Goal: Ask a question

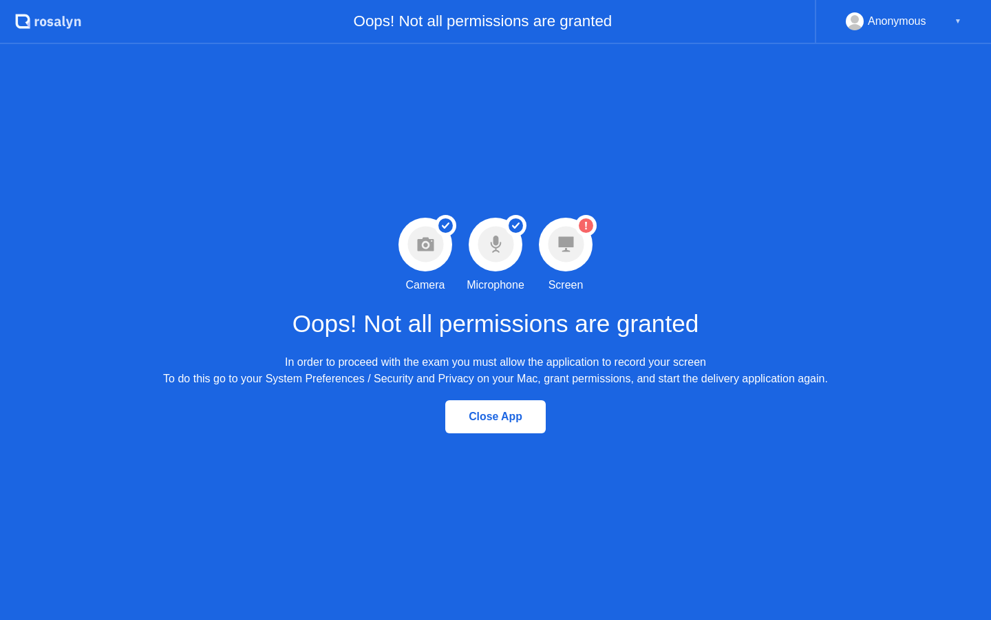
drag, startPoint x: 556, startPoint y: 323, endPoint x: 574, endPoint y: 262, distance: 64.0
click at [556, 318] on h1 "Oops! Not all permissions are granted" at bounding box center [496, 324] width 407 height 36
click at [574, 262] on icon at bounding box center [566, 244] width 36 height 36
click at [945, 20] on div "Anonymous ▼" at bounding box center [904, 21] width 116 height 18
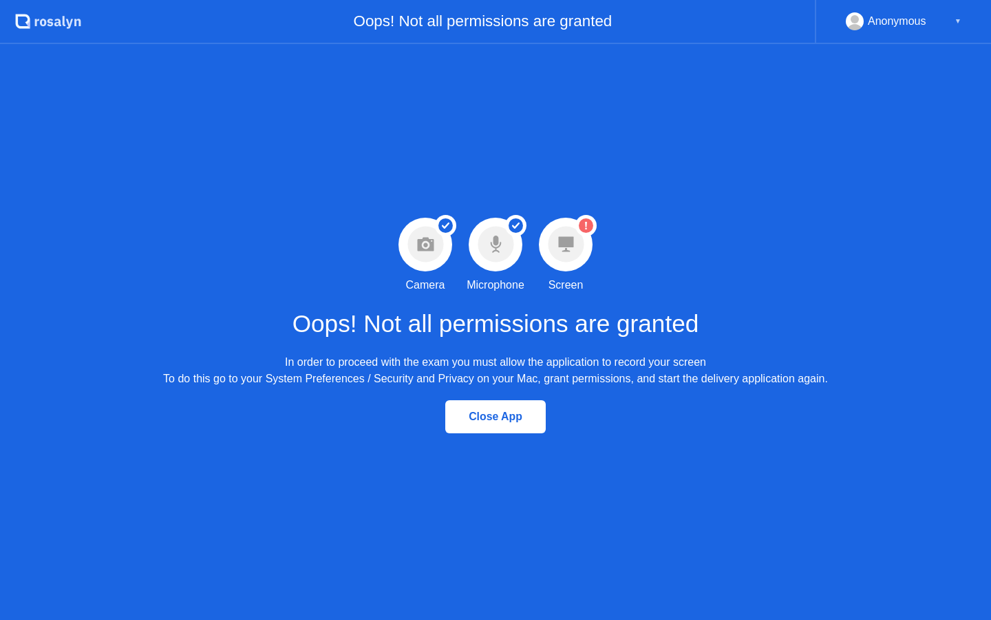
click at [956, 21] on div "▼" at bounding box center [958, 21] width 7 height 18
click at [847, 24] on rect at bounding box center [855, 24] width 23 height 20
click at [490, 271] on div "Success Microphone permission granted Microphone" at bounding box center [496, 256] width 70 height 76
click at [969, 585] on div "Open Intercom Messenger" at bounding box center [961, 589] width 36 height 36
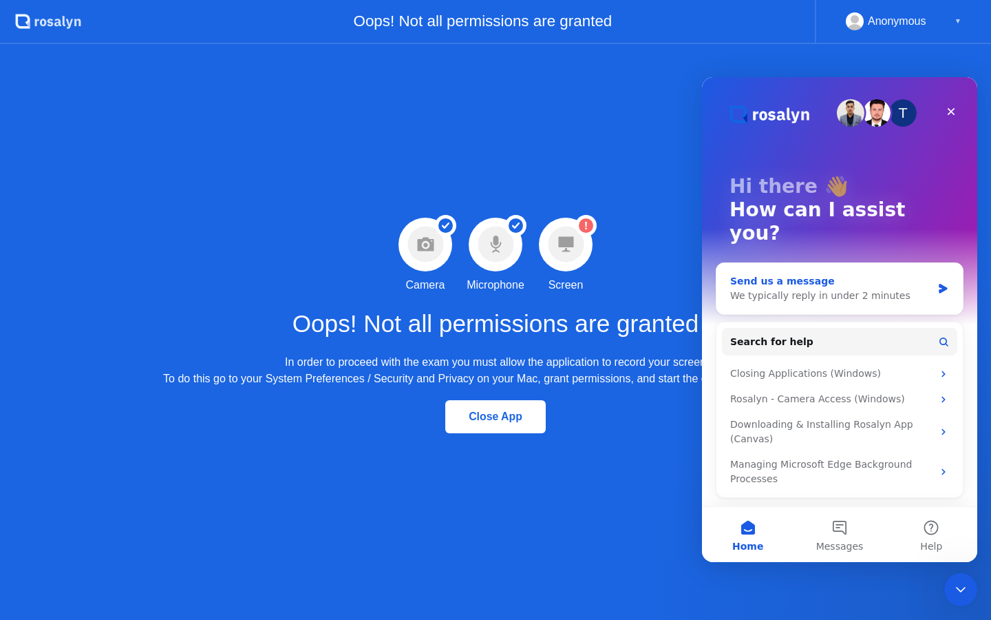
click at [863, 274] on div "Send us a message" at bounding box center [831, 281] width 202 height 14
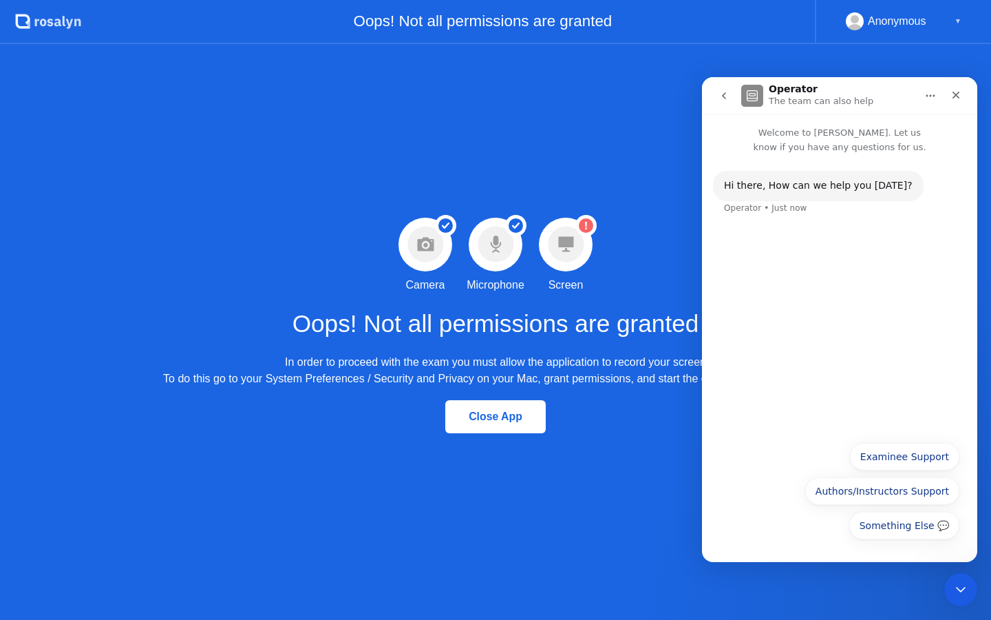
click at [942, 548] on div "Something Else 💬 Examinee Support Authors/Instructors Support Something Else 💬" at bounding box center [839, 492] width 275 height 116
click at [942, 526] on button "Something Else 💬" at bounding box center [905, 526] width 110 height 28
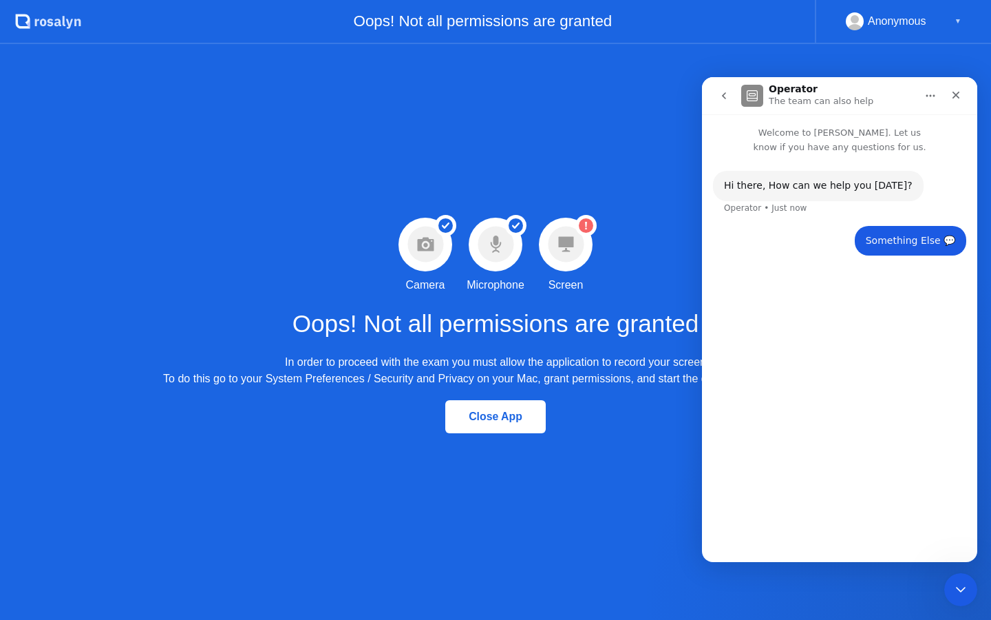
click at [891, 523] on div "Hi ​there, How can we help you [DATE]? Operator • Just now Something Else 💬 • J…" at bounding box center [839, 352] width 275 height 396
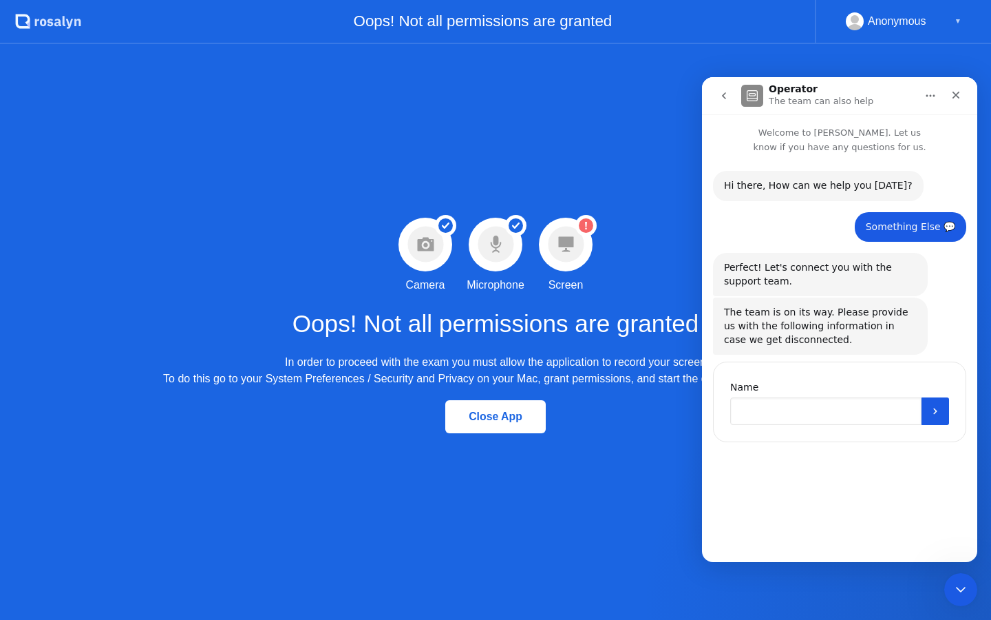
click at [847, 417] on input "Name" at bounding box center [825, 411] width 191 height 28
type input "**********"
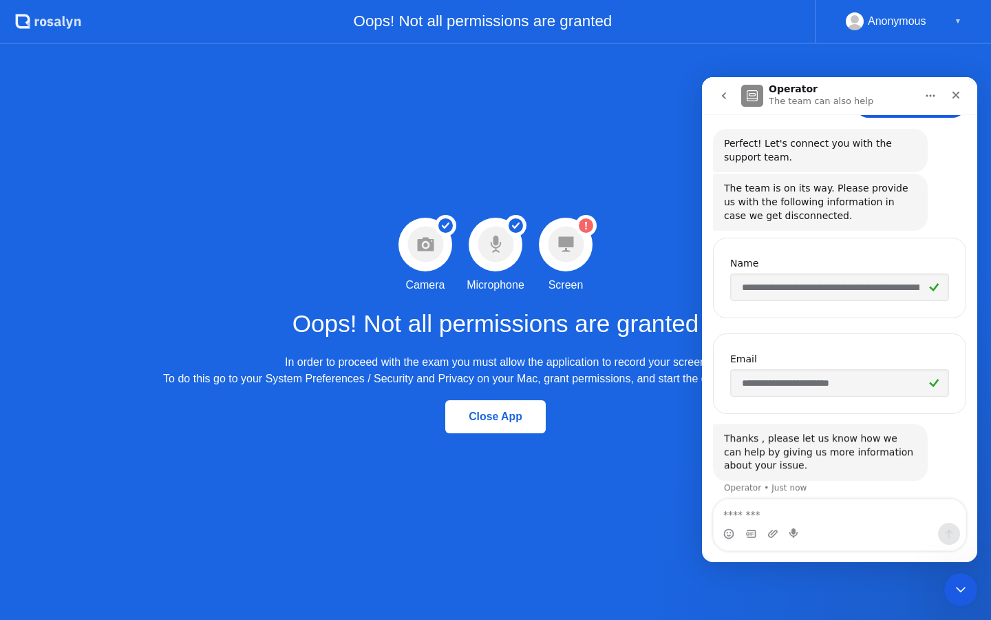
scroll to position [134, 0]
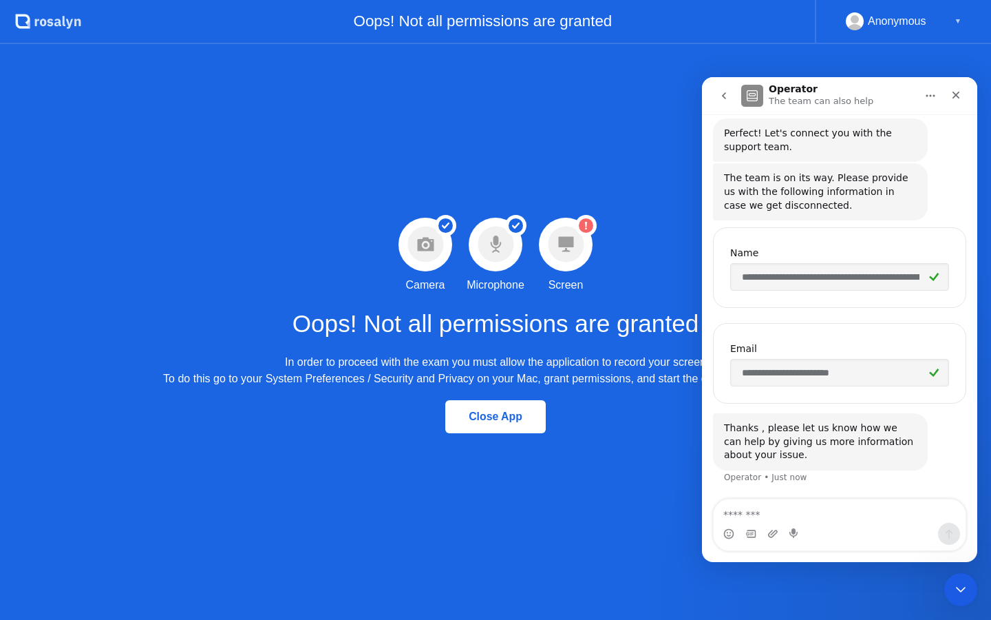
click at [898, 274] on input "**********" at bounding box center [839, 277] width 219 height 28
click at [821, 515] on textarea "Message…" at bounding box center [840, 510] width 252 height 23
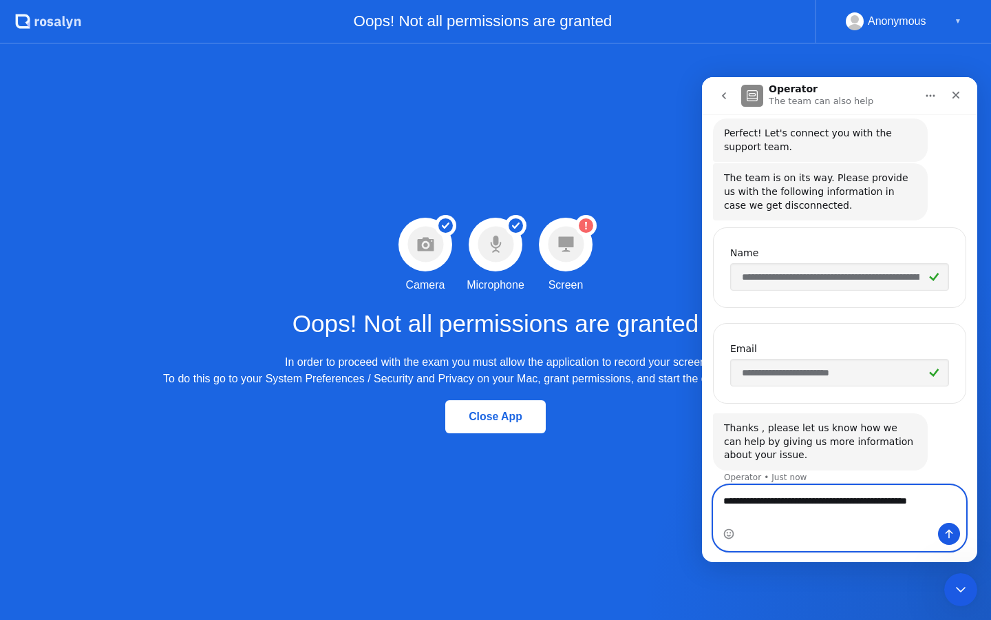
scroll to position [148, 0]
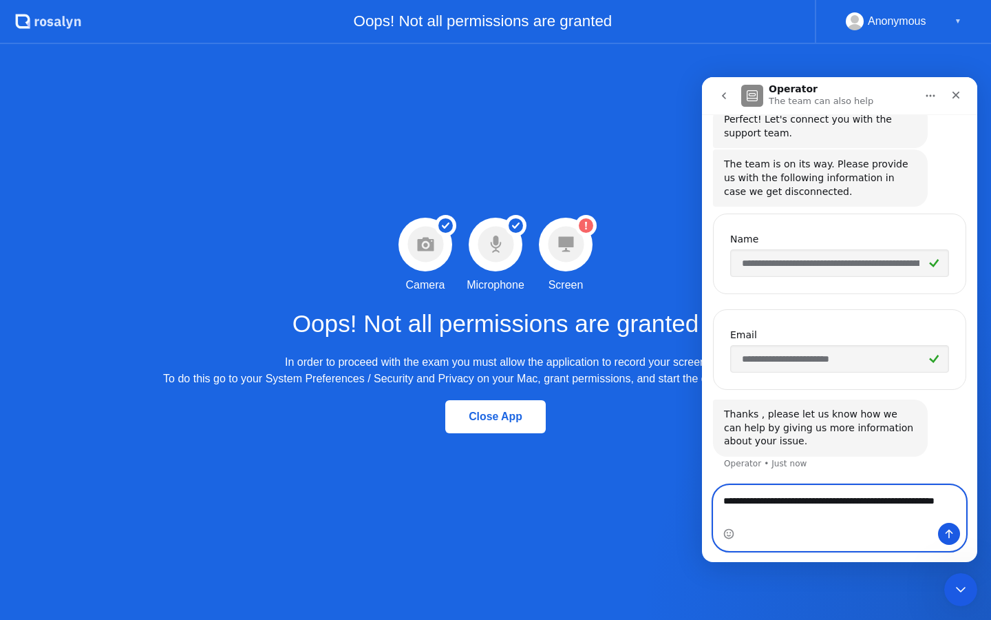
type textarea "**********"
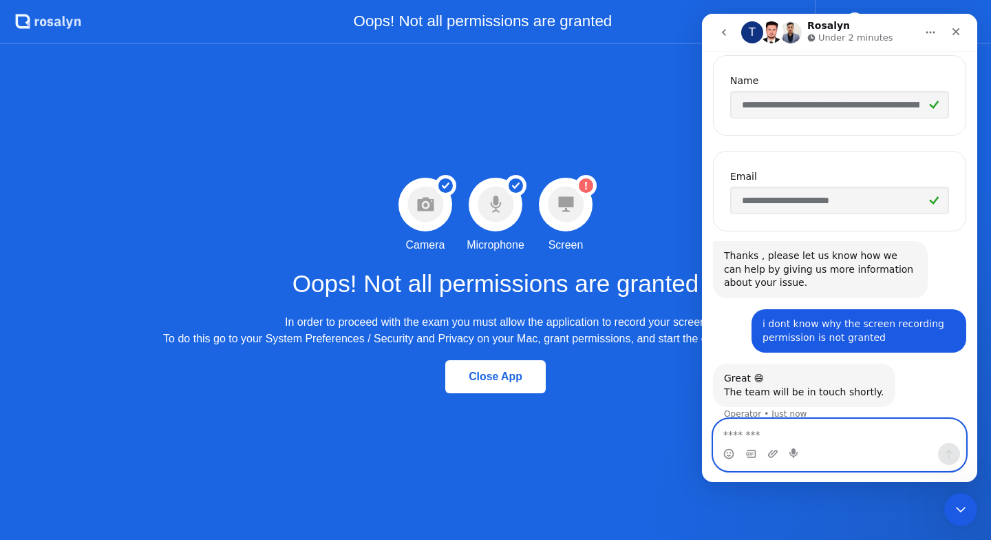
scroll to position [260, 0]
